Goal: Information Seeking & Learning: Check status

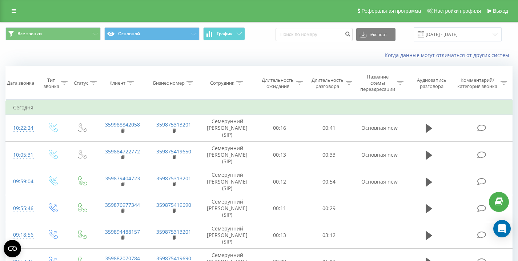
click at [59, 58] on div "Когда данные могут отличаться от других систем" at bounding box center [259, 55] width 518 height 17
click at [64, 53] on div "Когда данные могут отличаться от других систем" at bounding box center [259, 55] width 518 height 17
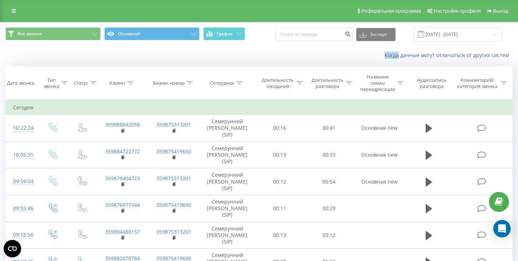
click at [70, 49] on div "Когда данные могут отличаться от других систем" at bounding box center [259, 55] width 518 height 17
click at [255, 46] on div "Все звонки Основной График Экспорт .csv .xls .xlsx [DATE] - [DATE]" at bounding box center [259, 34] width 518 height 24
click at [40, 52] on div "Когда данные могут отличаться от других систем" at bounding box center [259, 55] width 518 height 17
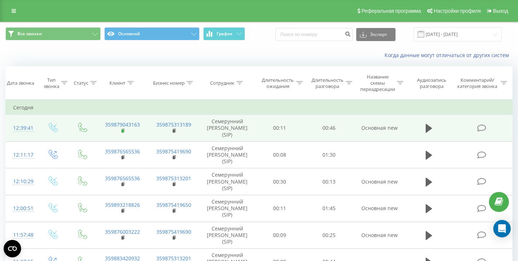
click at [123, 131] on rect at bounding box center [122, 130] width 2 height 3
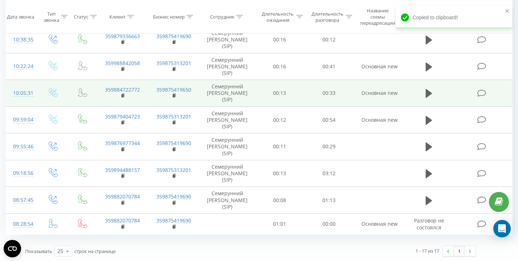
scroll to position [325, 0]
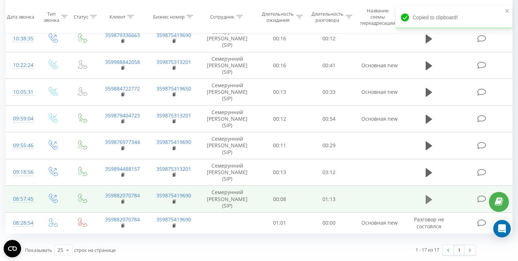
click at [428, 200] on icon at bounding box center [429, 199] width 7 height 9
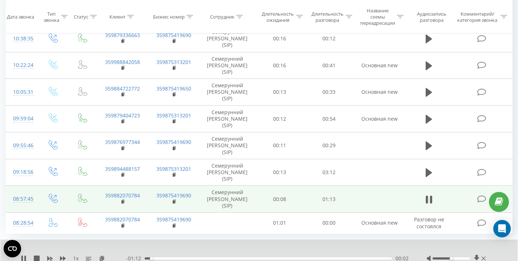
drag, startPoint x: 451, startPoint y: 258, endPoint x: 523, endPoint y: 254, distance: 72.5
click at [512, 256] on div "1 x - 01:12 00:02 00:02" at bounding box center [259, 254] width 518 height 28
click at [122, 202] on rect at bounding box center [122, 201] width 2 height 3
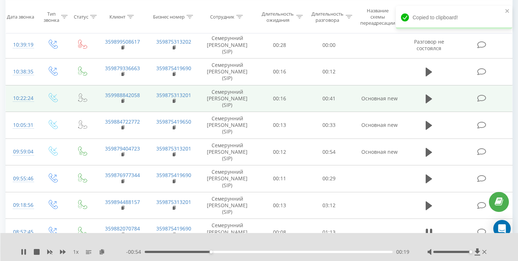
scroll to position [293, 0]
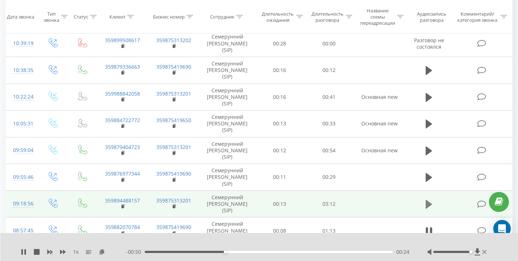
click at [428, 205] on icon at bounding box center [429, 204] width 7 height 9
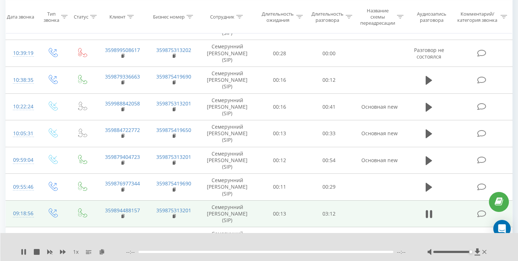
scroll to position [282, 0]
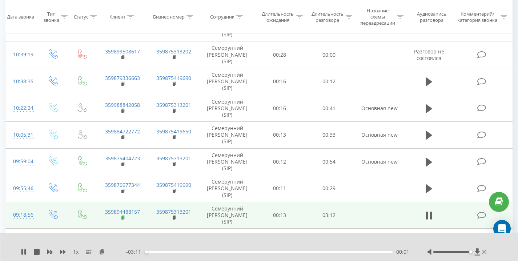
click at [123, 218] on rect at bounding box center [122, 217] width 2 height 3
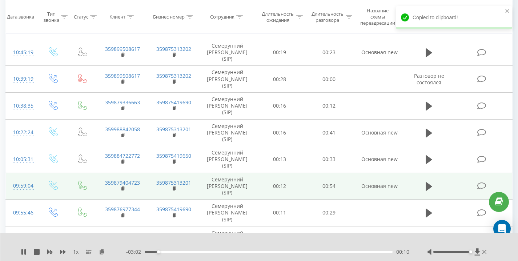
scroll to position [251, 0]
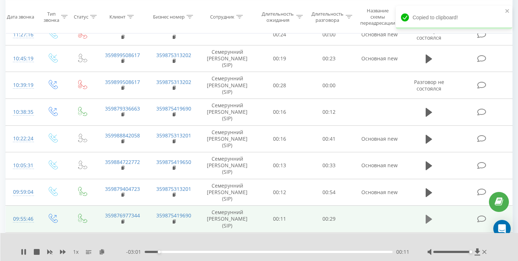
click at [429, 216] on icon at bounding box center [429, 219] width 7 height 10
click at [123, 222] on rect at bounding box center [122, 221] width 2 height 3
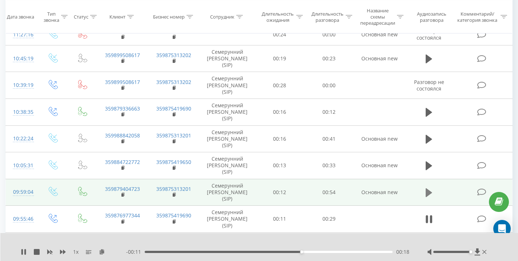
click at [429, 190] on icon at bounding box center [429, 193] width 7 height 10
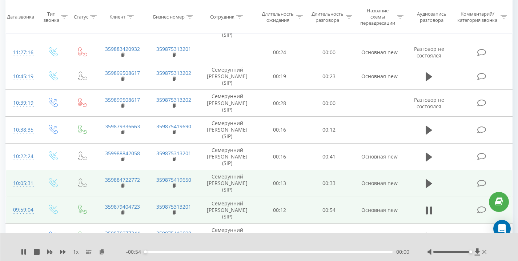
scroll to position [232, 0]
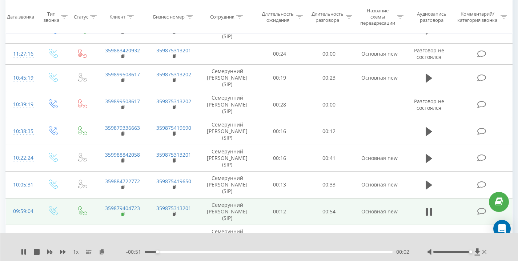
click at [122, 215] on rect at bounding box center [122, 214] width 2 height 3
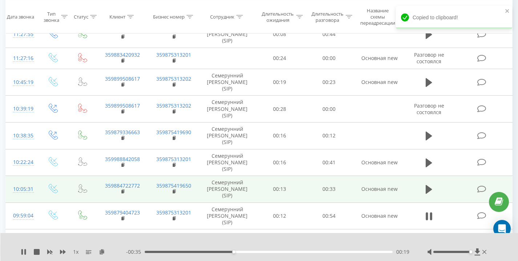
scroll to position [228, 0]
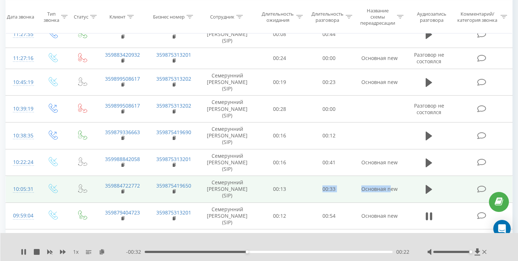
drag, startPoint x: 322, startPoint y: 189, endPoint x: 392, endPoint y: 192, distance: 69.5
click at [392, 192] on tr "10:05:31 359884722772 359875419650 Семерунний [PERSON_NAME] (SIP) 00:13 00:33 О…" at bounding box center [259, 189] width 507 height 27
click at [392, 192] on td "Основная new" at bounding box center [380, 189] width 52 height 27
click at [426, 189] on icon at bounding box center [429, 189] width 7 height 9
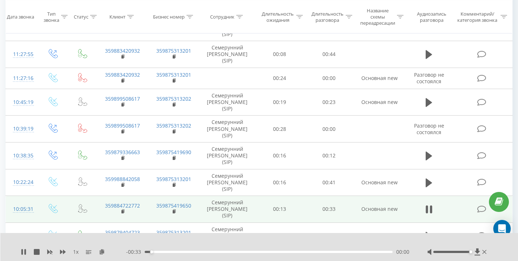
scroll to position [206, 0]
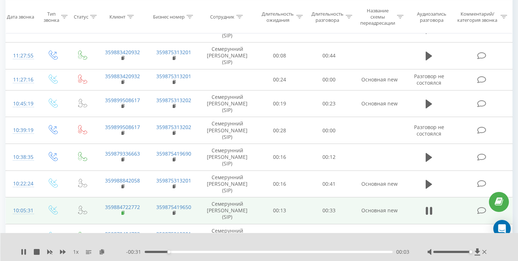
click at [123, 213] on rect at bounding box center [122, 213] width 2 height 3
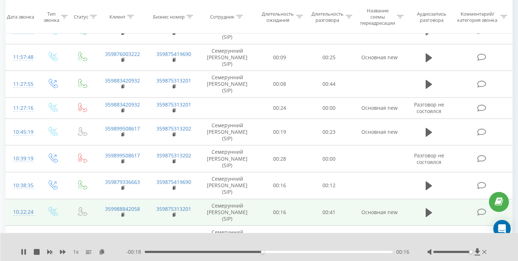
scroll to position [176, 0]
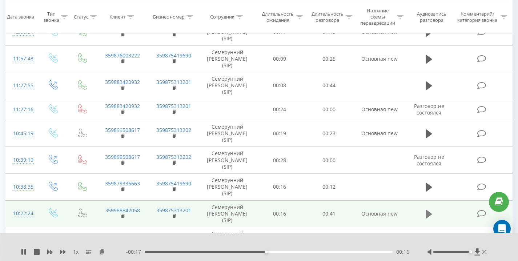
click at [431, 214] on icon at bounding box center [429, 214] width 7 height 9
click at [123, 217] on rect at bounding box center [122, 216] width 2 height 3
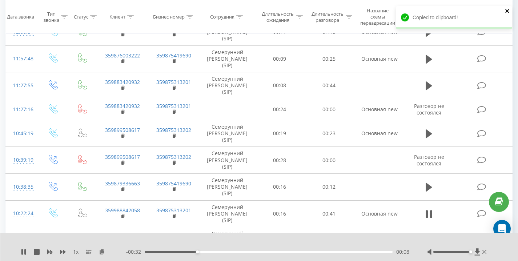
click at [508, 12] on icon "close" at bounding box center [508, 11] width 4 height 4
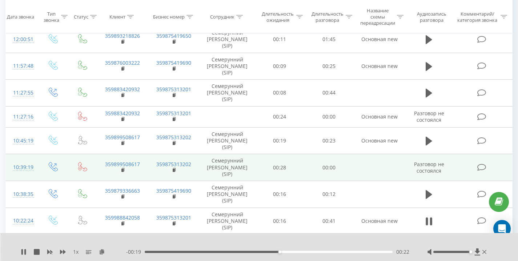
scroll to position [168, 0]
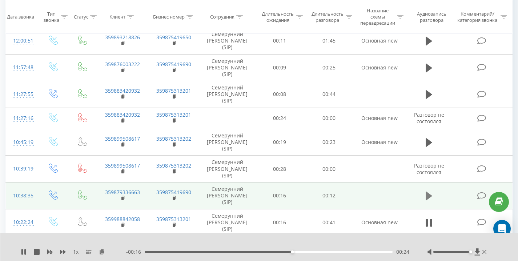
click at [428, 196] on icon at bounding box center [429, 196] width 7 height 9
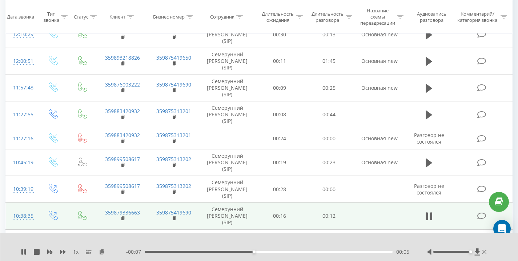
scroll to position [131, 0]
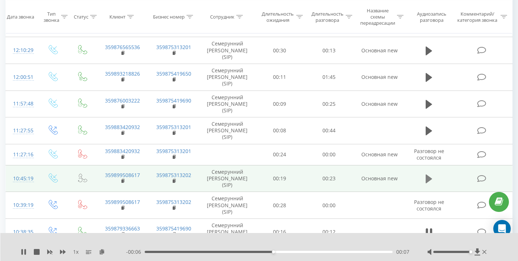
click at [427, 178] on icon at bounding box center [429, 179] width 7 height 9
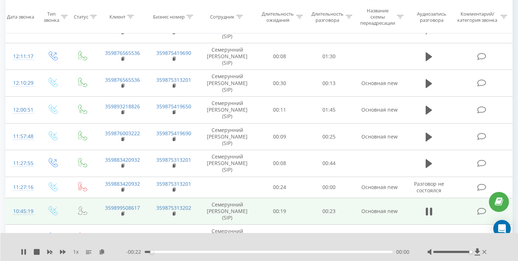
scroll to position [99, 0]
click at [123, 214] on rect at bounding box center [122, 213] width 2 height 3
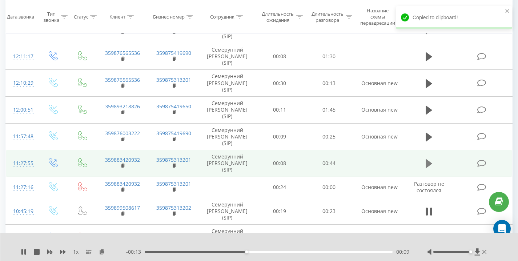
click at [427, 165] on icon at bounding box center [429, 163] width 7 height 9
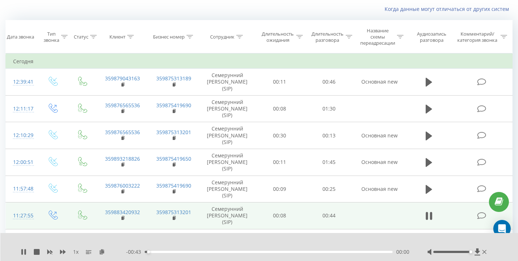
scroll to position [46, 0]
click at [123, 219] on rect at bounding box center [122, 218] width 2 height 3
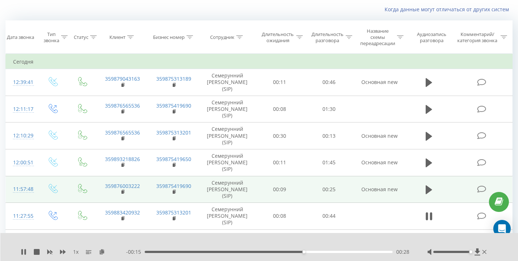
click at [364, 189] on td "Основная new" at bounding box center [380, 189] width 52 height 27
click at [371, 182] on td "Основная new" at bounding box center [380, 189] width 52 height 27
click at [371, 192] on td "Основная new" at bounding box center [380, 189] width 52 height 27
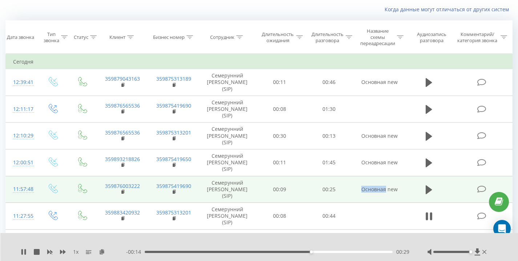
click at [371, 192] on td "Основная new" at bounding box center [380, 189] width 52 height 27
click at [374, 188] on td "Основная new" at bounding box center [380, 189] width 52 height 27
click at [378, 183] on td "Основная new" at bounding box center [380, 189] width 52 height 27
click at [380, 189] on td "Основная new" at bounding box center [380, 189] width 52 height 27
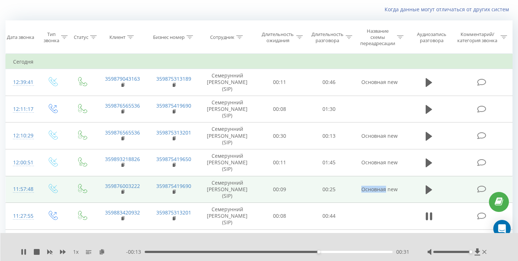
click at [380, 189] on td "Основная new" at bounding box center [380, 189] width 52 height 27
click at [384, 184] on td "Основная new" at bounding box center [380, 189] width 52 height 27
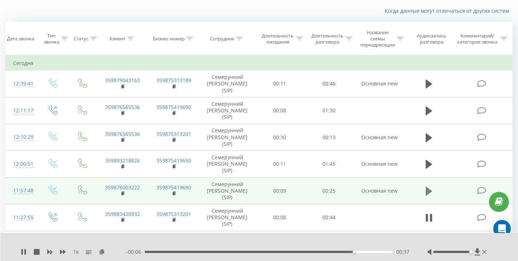
click at [432, 191] on icon at bounding box center [429, 191] width 7 height 9
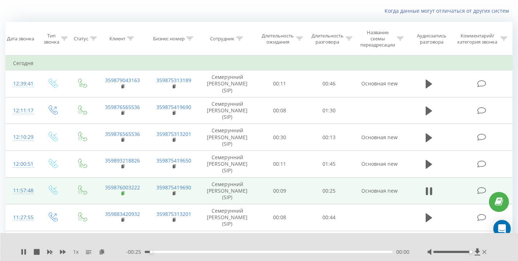
click at [122, 194] on rect at bounding box center [122, 193] width 2 height 3
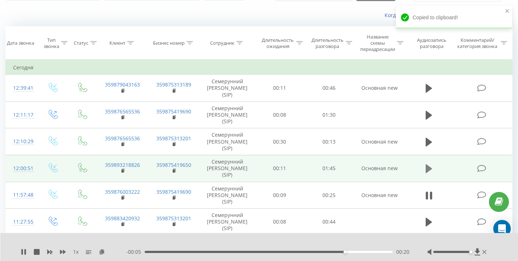
scroll to position [34, 0]
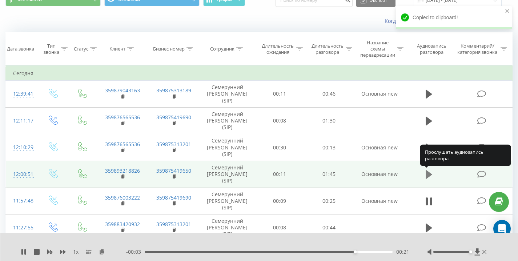
click at [427, 177] on icon at bounding box center [429, 174] width 7 height 9
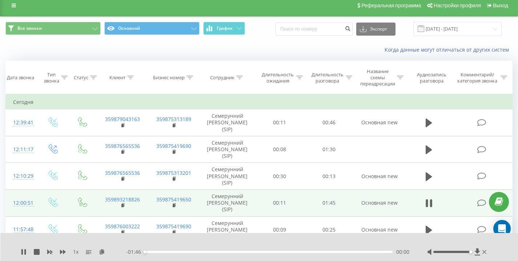
scroll to position [0, 0]
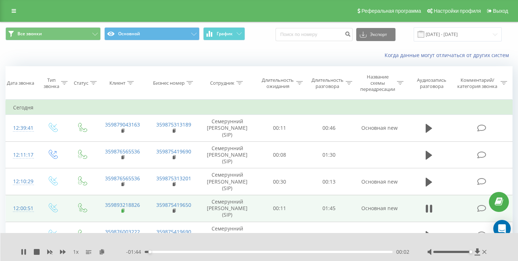
click at [124, 211] on icon at bounding box center [123, 210] width 4 height 5
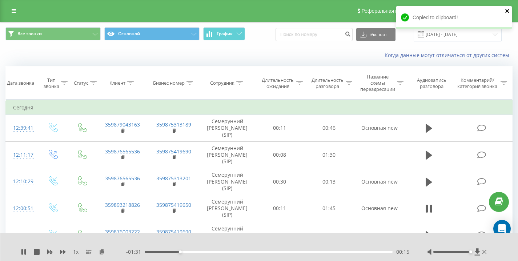
click at [506, 9] on icon "close" at bounding box center [508, 11] width 4 height 4
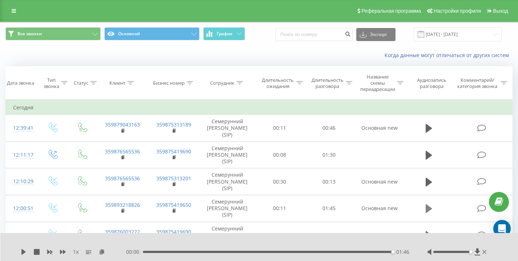
click at [430, 210] on icon at bounding box center [429, 208] width 7 height 9
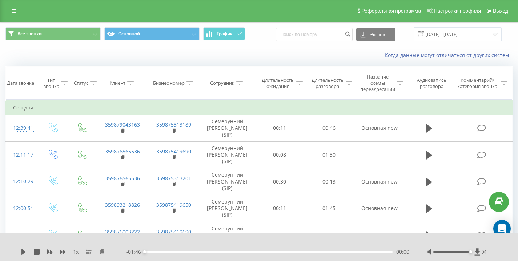
click at [430, 210] on icon at bounding box center [429, 208] width 7 height 9
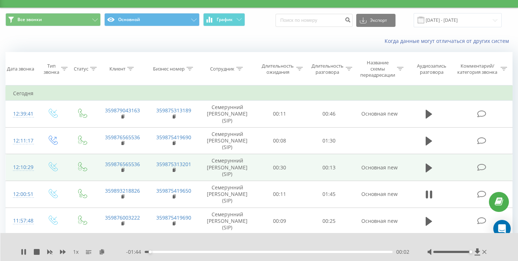
scroll to position [15, 0]
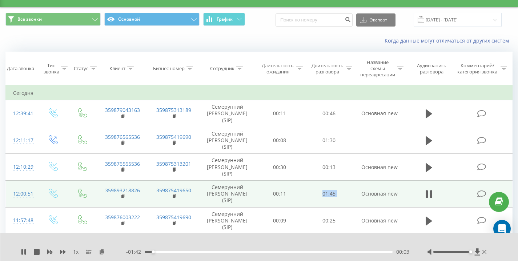
drag, startPoint x: 318, startPoint y: 194, endPoint x: 355, endPoint y: 197, distance: 37.6
click at [355, 197] on tr "12:00:51 359893218826 359875419650 Семерунний [PERSON_NAME] (SIP) 00:11 01:45 О…" at bounding box center [259, 193] width 507 height 27
click at [355, 197] on td "Основная new" at bounding box center [380, 193] width 52 height 27
drag, startPoint x: 360, startPoint y: 195, endPoint x: 402, endPoint y: 195, distance: 41.1
click at [402, 195] on td "Основная new" at bounding box center [380, 193] width 52 height 27
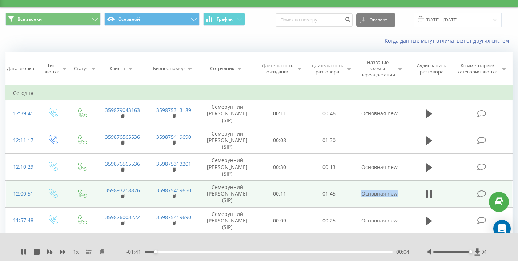
click at [402, 195] on td "Основная new" at bounding box center [380, 193] width 52 height 27
drag, startPoint x: 402, startPoint y: 195, endPoint x: 350, endPoint y: 196, distance: 51.3
click at [350, 196] on tr "12:00:51 359893218826 359875419650 Семерунний [PERSON_NAME] (SIP) 00:11 01:45 О…" at bounding box center [259, 193] width 507 height 27
click at [350, 196] on td "01:45" at bounding box center [328, 193] width 49 height 27
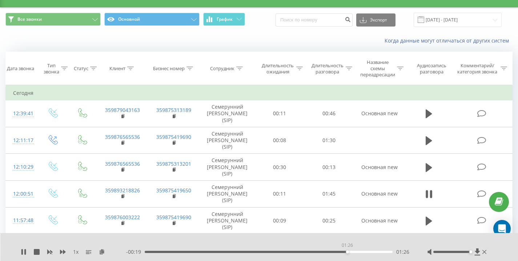
click at [347, 252] on div "01:26" at bounding box center [269, 252] width 248 height 2
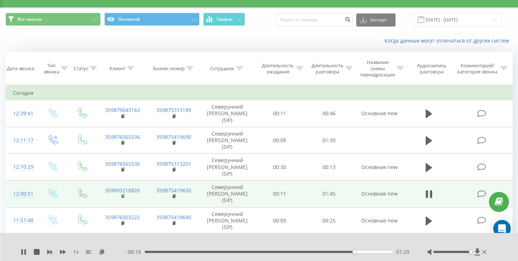
click at [123, 196] on rect at bounding box center [122, 196] width 2 height 3
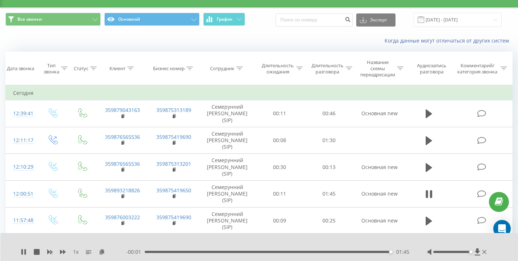
click at [164, 251] on div "01:45" at bounding box center [269, 252] width 248 height 2
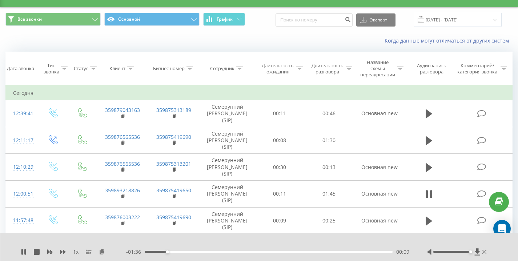
click at [268, 36] on div "Когда данные могут отличаться от других систем" at bounding box center [259, 40] width 518 height 17
click at [68, 34] on div "Когда данные могут отличаться от других систем" at bounding box center [259, 40] width 518 height 17
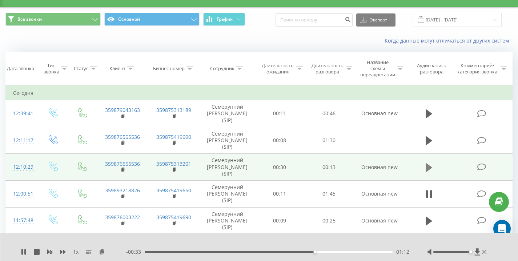
click at [430, 167] on icon at bounding box center [429, 167] width 7 height 9
click at [123, 169] on rect at bounding box center [122, 169] width 2 height 3
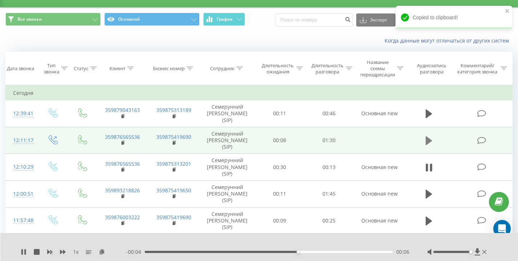
click at [429, 141] on icon at bounding box center [429, 140] width 7 height 9
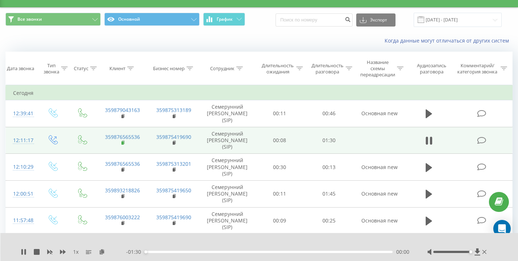
click at [123, 143] on rect at bounding box center [122, 142] width 2 height 3
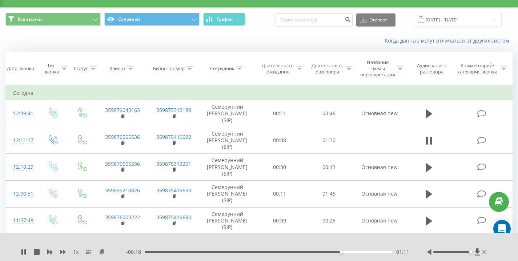
click at [204, 46] on div "Когда данные могут отличаться от других систем" at bounding box center [259, 40] width 518 height 17
click at [149, 253] on div "- 00:04 01:25 01:25" at bounding box center [267, 251] width 283 height 7
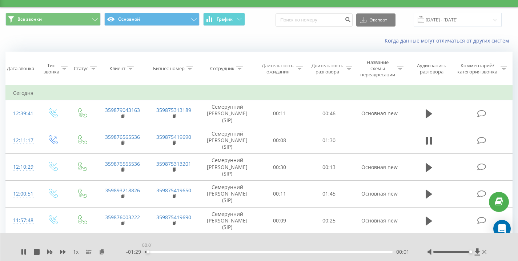
click at [148, 252] on div "00:01" at bounding box center [269, 252] width 248 height 2
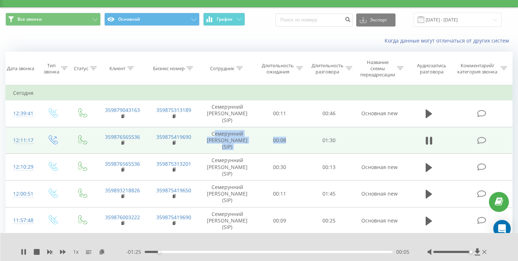
drag, startPoint x: 212, startPoint y: 133, endPoint x: 259, endPoint y: 147, distance: 48.7
click at [259, 147] on tr "12:11:17 359876565536 359875419690 Семерунний [PERSON_NAME] (SIP) 00:08 01:30" at bounding box center [259, 140] width 507 height 27
click at [259, 147] on td "00:08" at bounding box center [279, 140] width 49 height 27
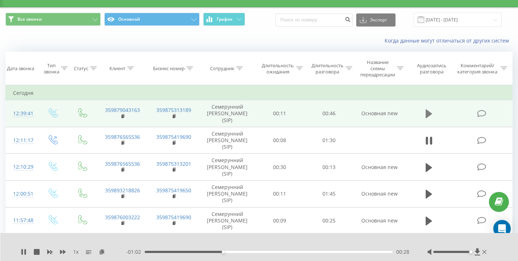
click at [431, 115] on icon at bounding box center [429, 114] width 7 height 10
click at [122, 116] on rect at bounding box center [122, 116] width 2 height 3
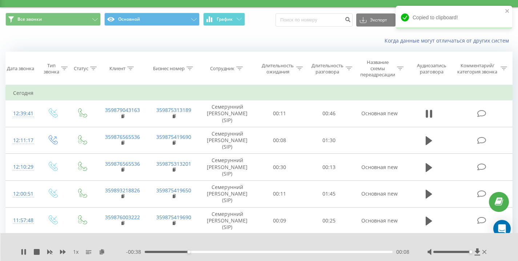
click at [62, 38] on div "Когда данные могут отличаться от других систем" at bounding box center [259, 40] width 518 height 17
click at [507, 11] on icon "close" at bounding box center [508, 11] width 4 height 4
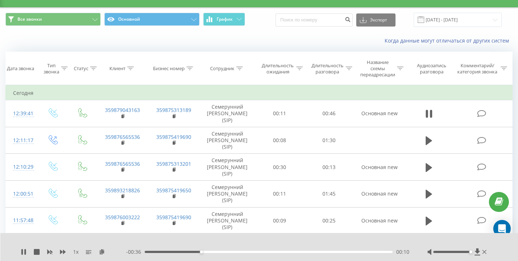
click at [243, 42] on div "Когда данные могут отличаться от других систем" at bounding box center [356, 40] width 323 height 7
click at [258, 40] on div "Когда данные могут отличаться от других систем" at bounding box center [356, 40] width 323 height 7
click at [114, 36] on div "Когда данные могут отличаться от других систем" at bounding box center [259, 40] width 518 height 17
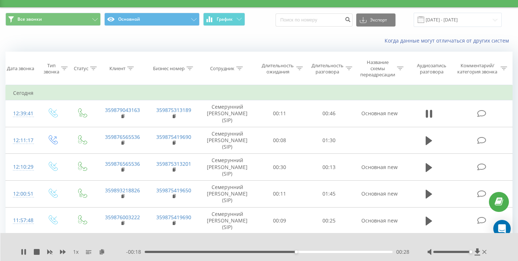
click at [119, 40] on div "Когда данные могут отличаться от других систем" at bounding box center [259, 40] width 518 height 17
click at [149, 41] on div "Когда данные могут отличаться от других систем" at bounding box center [259, 40] width 518 height 17
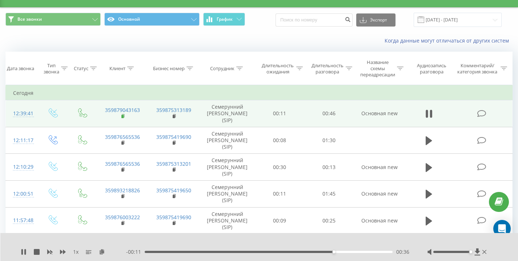
click at [123, 116] on rect at bounding box center [122, 116] width 2 height 3
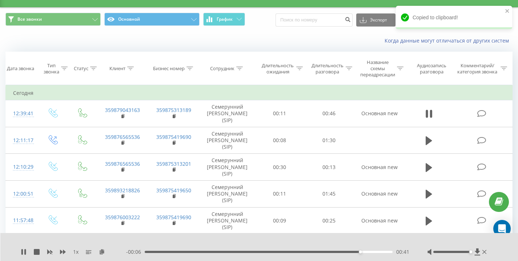
click at [47, 40] on div "Когда данные могут отличаться от других систем" at bounding box center [259, 40] width 518 height 17
click at [508, 10] on icon "close" at bounding box center [508, 11] width 4 height 4
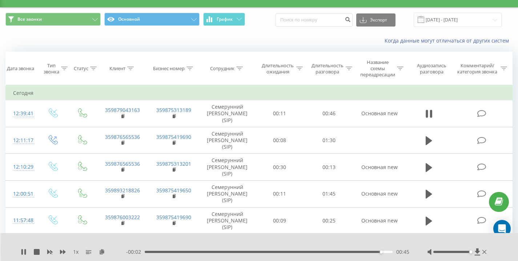
click at [274, 32] on div "Когда данные могут отличаться от других систем" at bounding box center [259, 40] width 518 height 17
click at [430, 141] on icon at bounding box center [429, 140] width 7 height 9
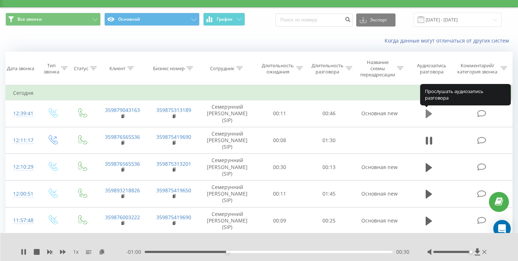
click at [428, 114] on icon at bounding box center [429, 113] width 7 height 9
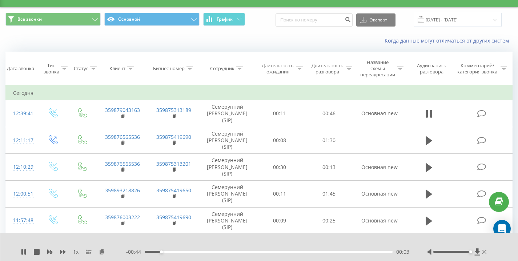
click at [260, 31] on div "Все звонки Основной График Экспорт .csv .xls .xlsx [DATE] - [DATE]" at bounding box center [259, 20] width 518 height 24
click at [291, 40] on div "Когда данные могут отличаться от других систем" at bounding box center [356, 40] width 323 height 7
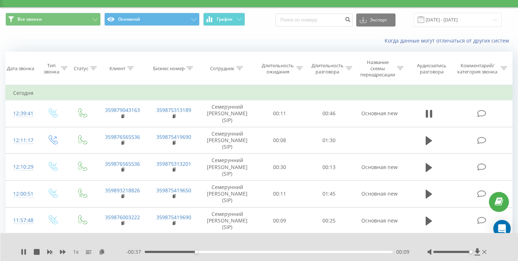
click at [291, 40] on div "Когда данные могут отличаться от других систем" at bounding box center [356, 40] width 323 height 7
click at [288, 41] on div "Когда данные могут отличаться от других систем" at bounding box center [356, 40] width 323 height 7
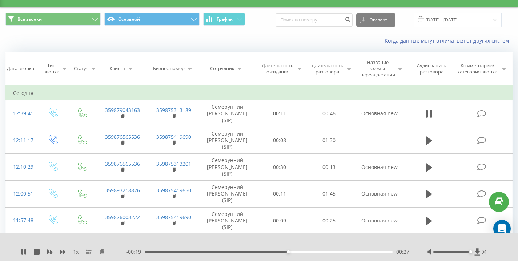
click at [283, 40] on div "Когда данные могут отличаться от других систем" at bounding box center [356, 40] width 323 height 7
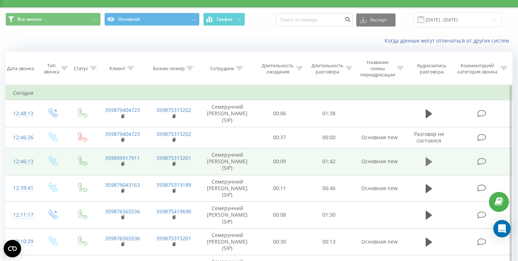
click at [427, 162] on icon at bounding box center [429, 161] width 7 height 9
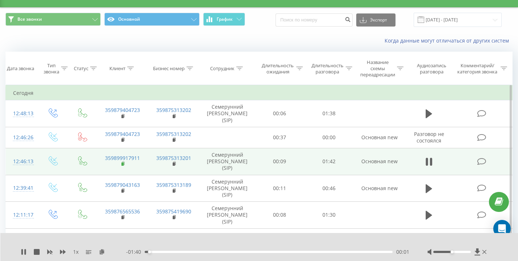
click at [123, 164] on rect at bounding box center [122, 164] width 2 height 3
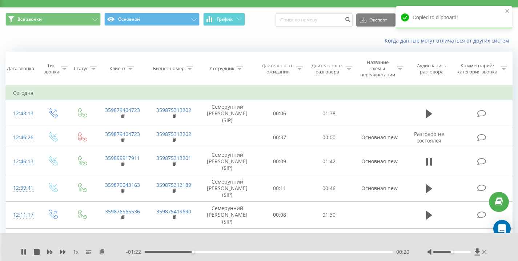
click at [83, 39] on div "Когда данные могут отличаться от других систем" at bounding box center [259, 40] width 518 height 17
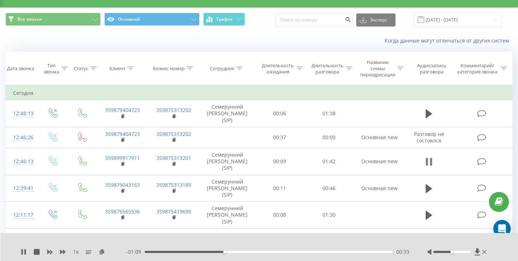
click at [427, 161] on icon at bounding box center [427, 162] width 2 height 8
click at [23, 252] on icon at bounding box center [23, 252] width 4 height 6
click at [271, 39] on div "Когда данные могут отличаться от других систем" at bounding box center [356, 40] width 323 height 7
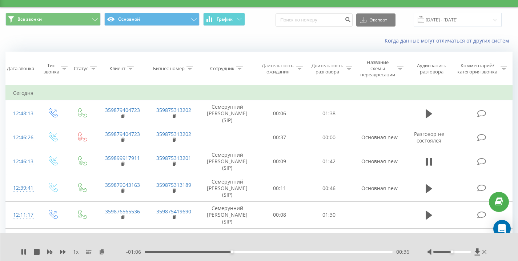
click at [271, 39] on div "Когда данные могут отличаться от других систем" at bounding box center [356, 40] width 323 height 7
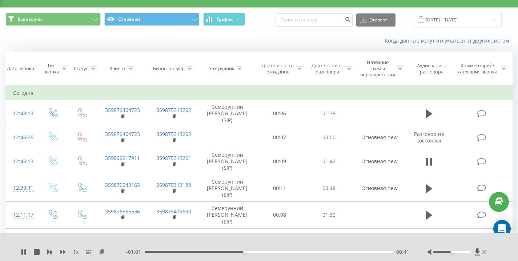
click at [271, 39] on div "Когда данные могут отличаться от других систем" at bounding box center [356, 40] width 323 height 7
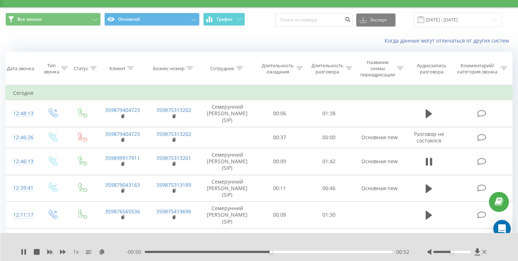
drag, startPoint x: 452, startPoint y: 251, endPoint x: 523, endPoint y: 254, distance: 71.0
click at [518, 247] on html "ondrive.bg Проекты ondrive.bg Дашборд Центр обращений Журнал звонков Журнал соо…" at bounding box center [259, 115] width 518 height 261
click at [280, 35] on div "Когда данные могут отличаться от других систем" at bounding box center [259, 40] width 518 height 17
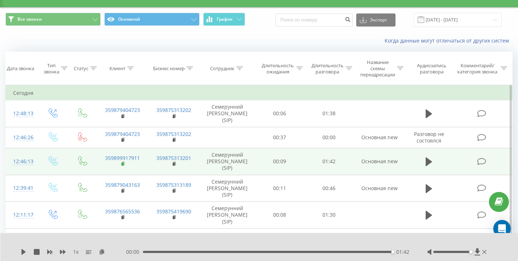
click at [123, 163] on rect at bounding box center [122, 164] width 2 height 3
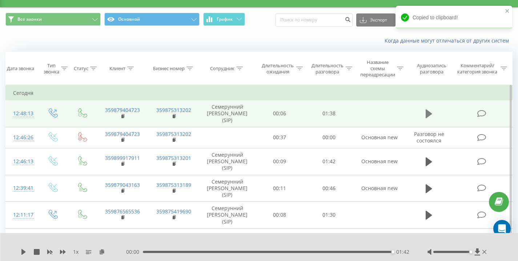
click at [425, 112] on button at bounding box center [429, 113] width 11 height 11
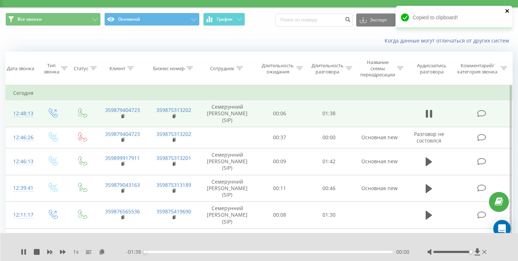
click at [507, 11] on icon "close" at bounding box center [507, 11] width 5 height 6
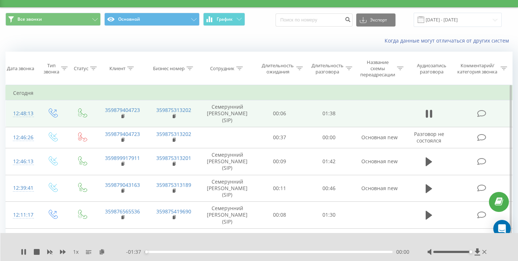
click at [263, 33] on div "Когда данные могут отличаться от других систем" at bounding box center [259, 40] width 518 height 17
